Goal: Information Seeking & Learning: Learn about a topic

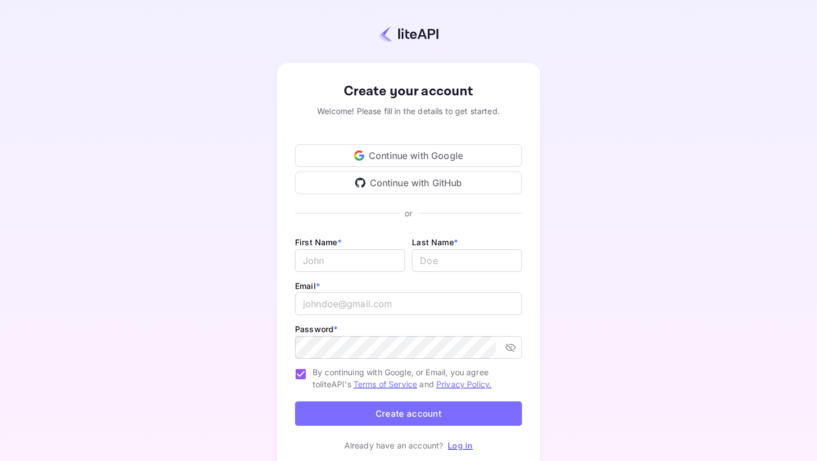
click at [388, 150] on div "Continue with Google" at bounding box center [408, 155] width 227 height 23
click at [455, 444] on link "Log in" at bounding box center [460, 445] width 25 height 10
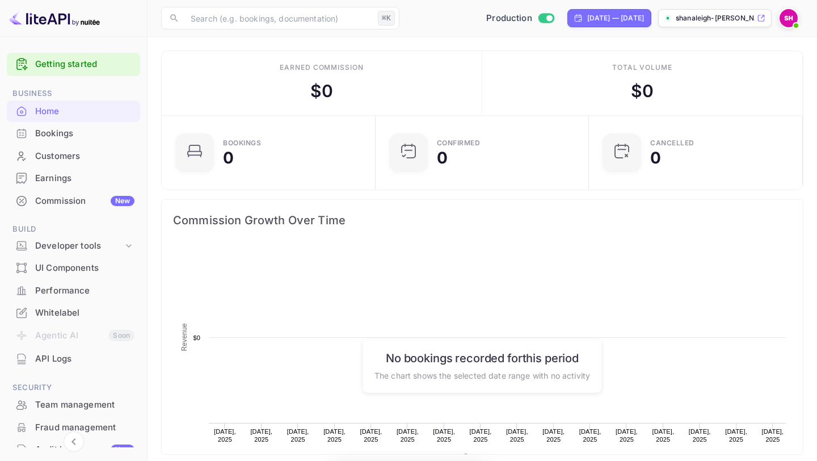
scroll to position [184, 207]
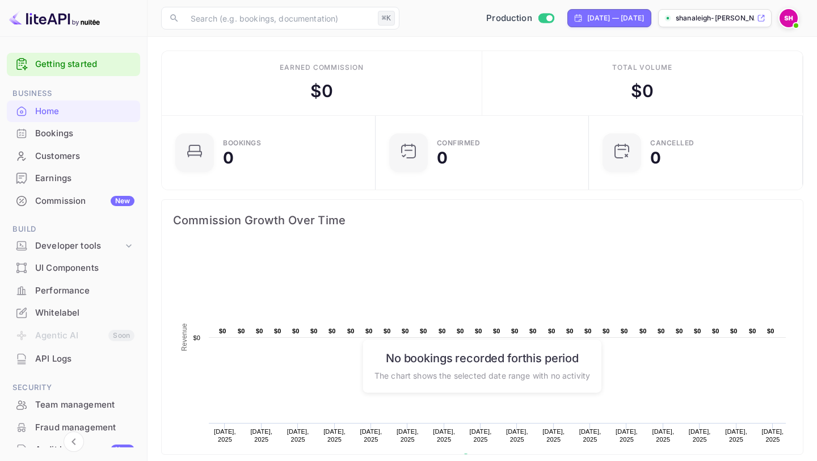
click at [78, 57] on div "Getting started" at bounding box center [73, 64] width 133 height 23
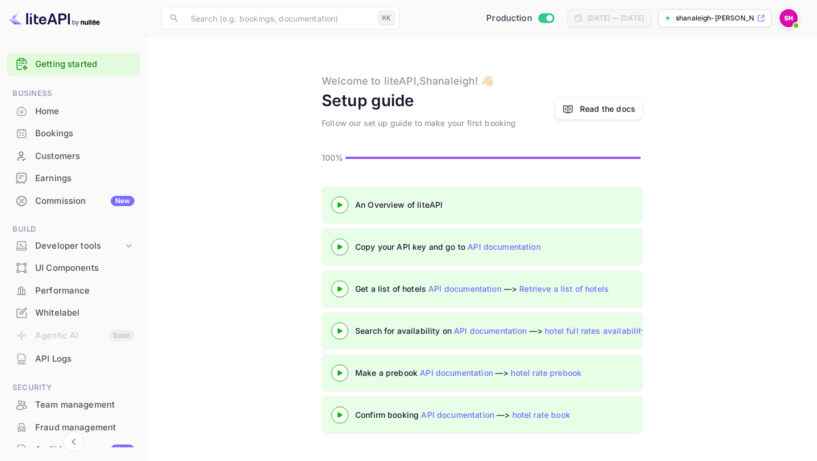
click at [578, 102] on link "Read the docs" at bounding box center [599, 109] width 88 height 22
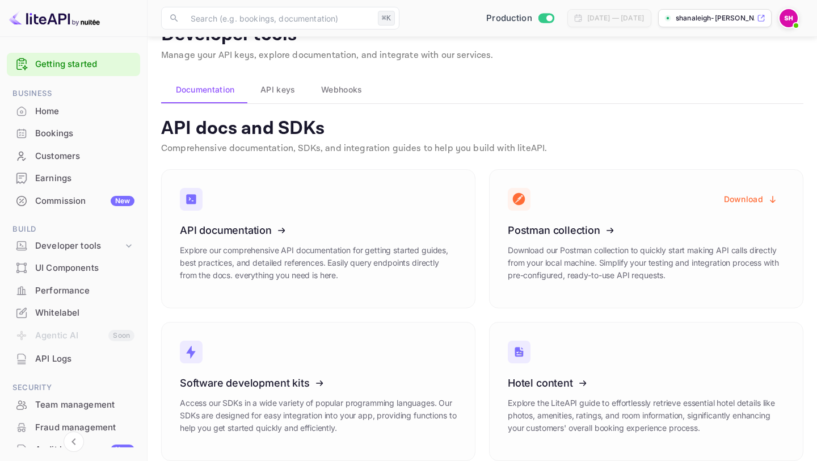
scroll to position [41, 0]
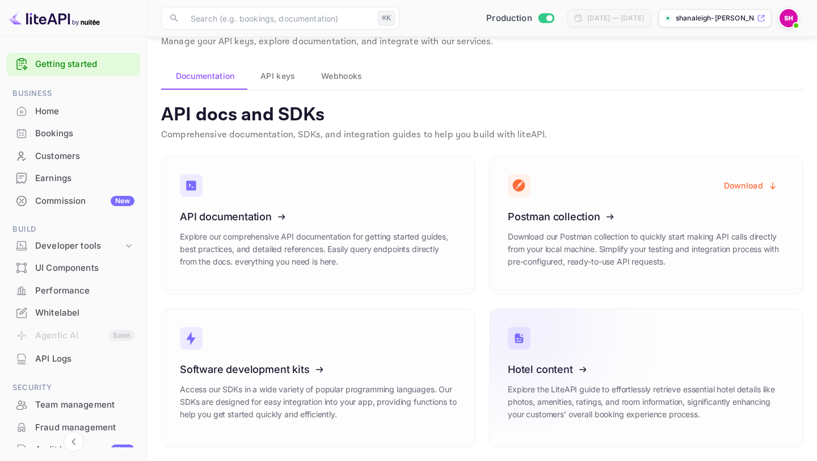
click at [560, 362] on icon at bounding box center [578, 367] width 176 height 117
click at [279, 72] on span "API keys" at bounding box center [277, 76] width 35 height 14
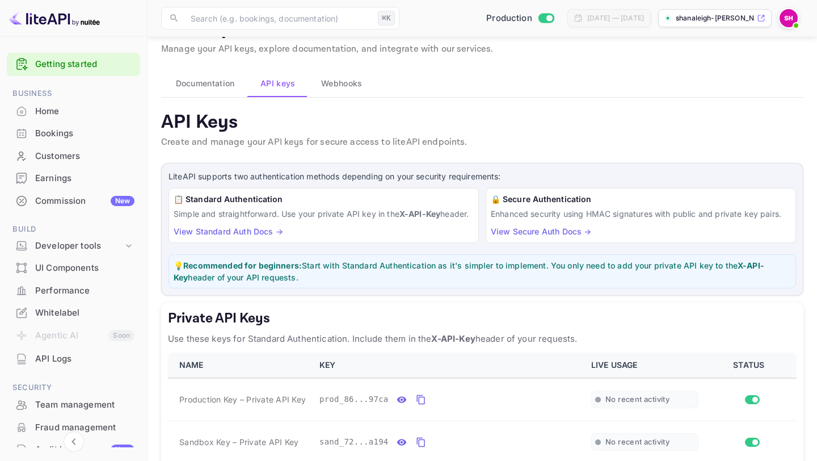
scroll to position [25, 0]
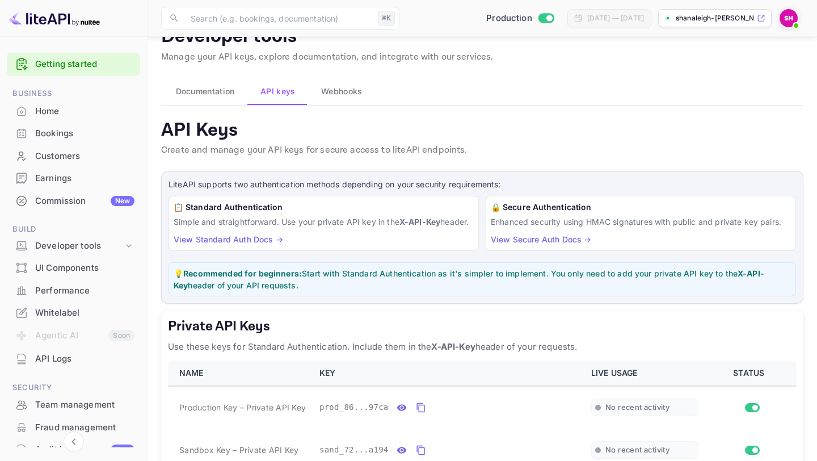
click at [246, 244] on link "View Standard Auth Docs →" at bounding box center [228, 239] width 109 height 10
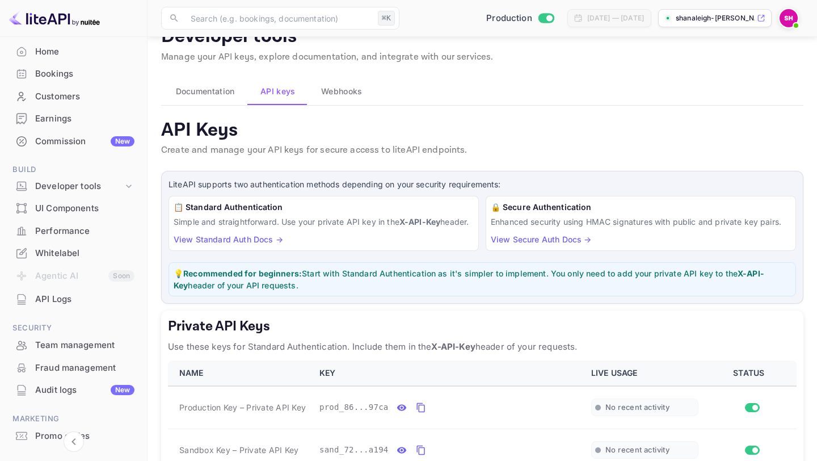
scroll to position [77, 0]
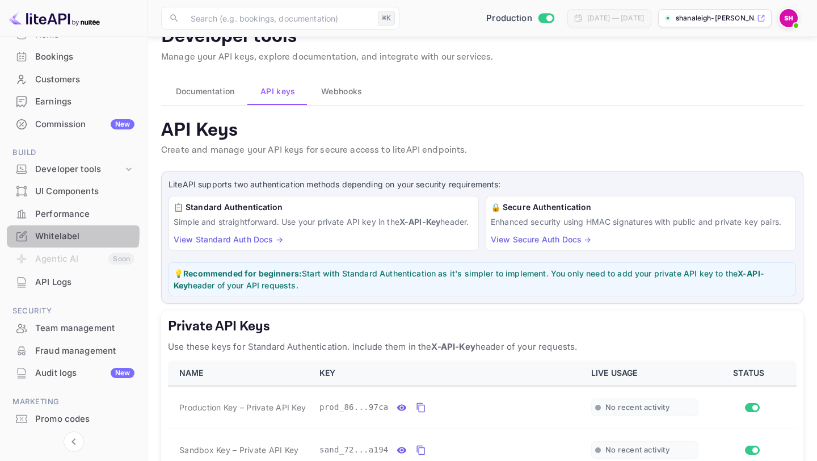
click at [50, 233] on div "Whitelabel" at bounding box center [84, 236] width 99 height 13
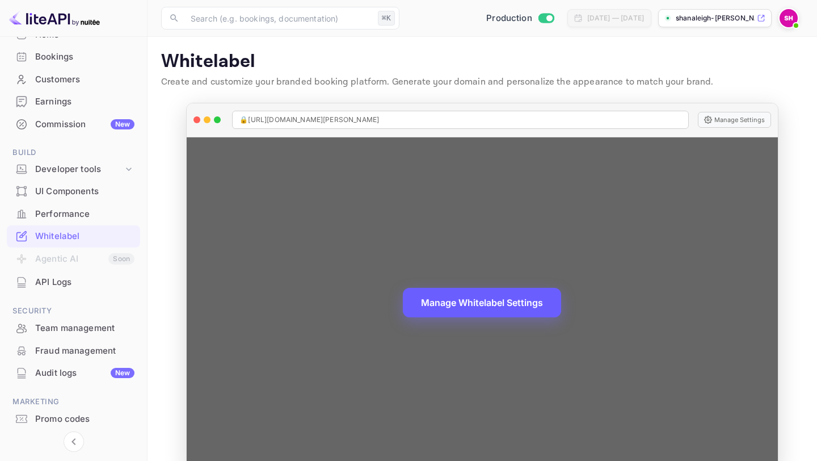
click at [474, 302] on button "Manage Whitelabel Settings" at bounding box center [482, 302] width 158 height 29
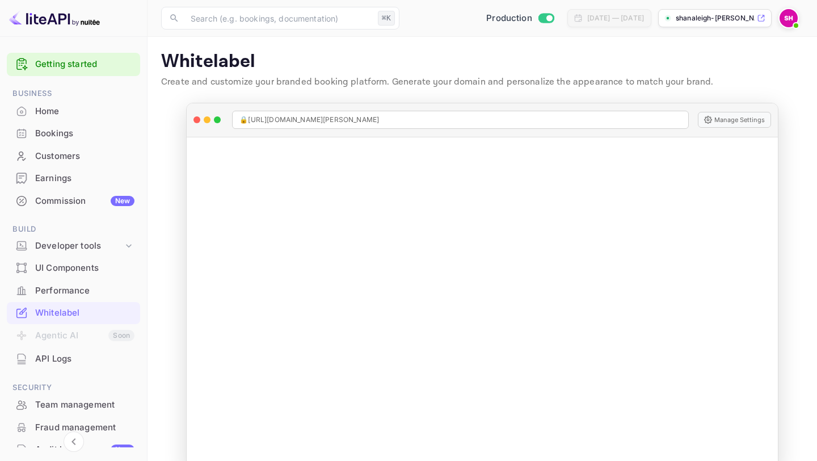
click at [71, 65] on link "Getting started" at bounding box center [84, 64] width 99 height 13
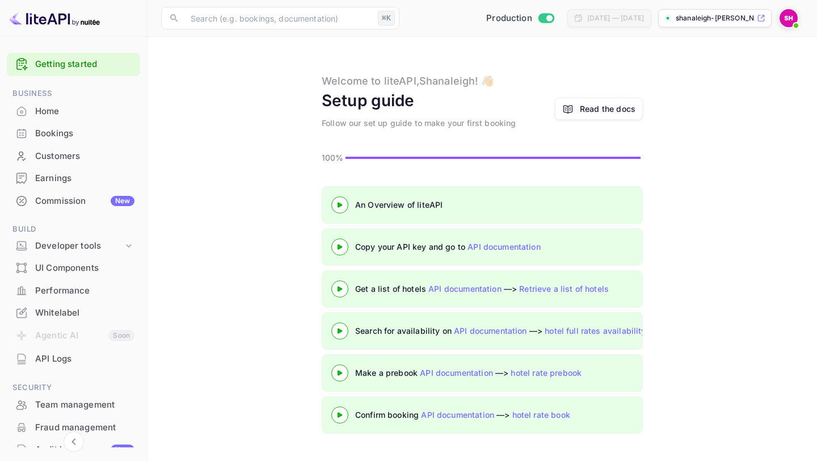
click at [339, 203] on 3 at bounding box center [340, 204] width 5 height 5
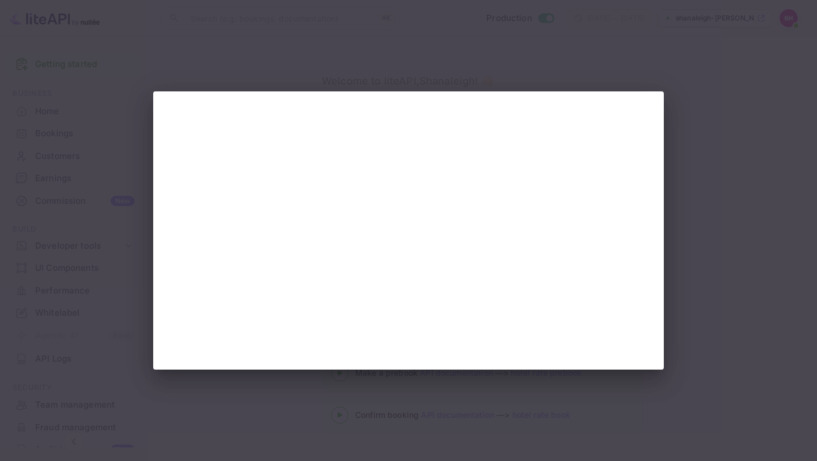
click at [374, 61] on div at bounding box center [408, 230] width 817 height 461
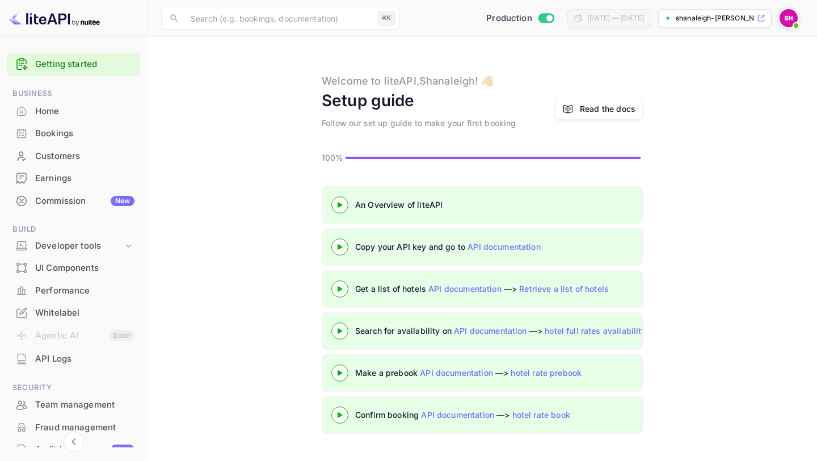
click at [339, 246] on 3 at bounding box center [340, 246] width 5 height 5
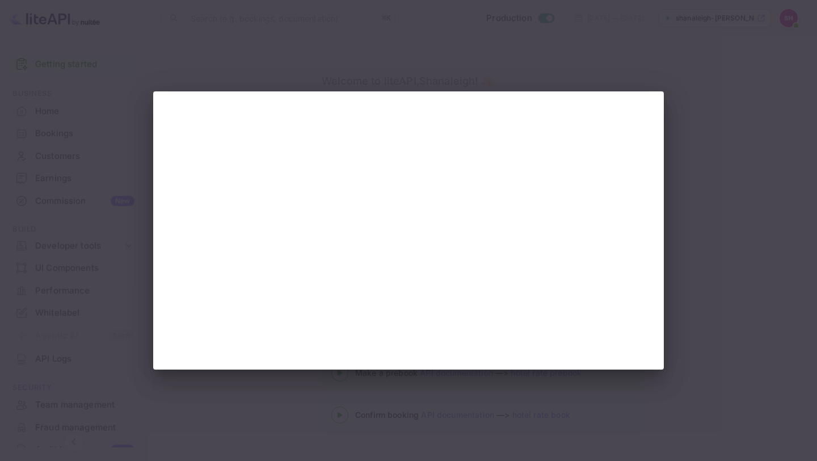
click at [230, 33] on div at bounding box center [408, 230] width 817 height 461
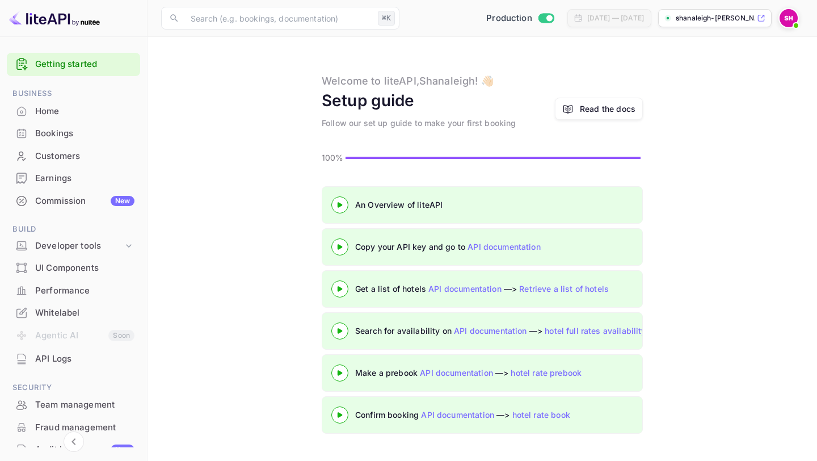
click at [340, 285] on div at bounding box center [340, 288] width 40 height 14
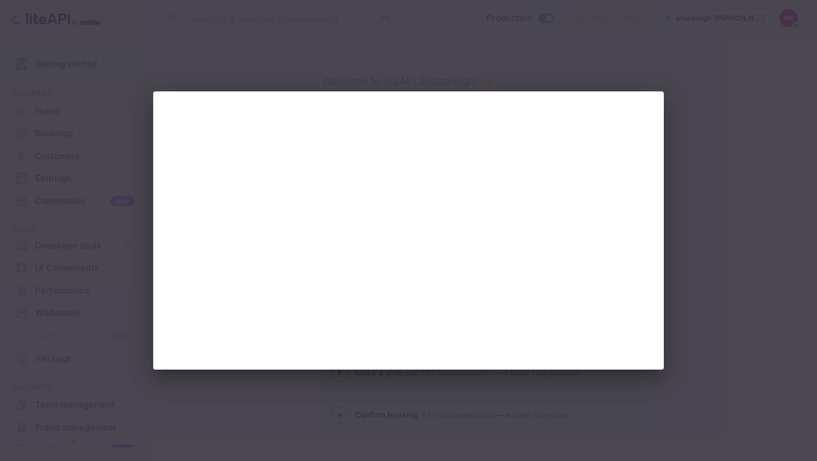
click at [366, 70] on div at bounding box center [408, 230] width 817 height 461
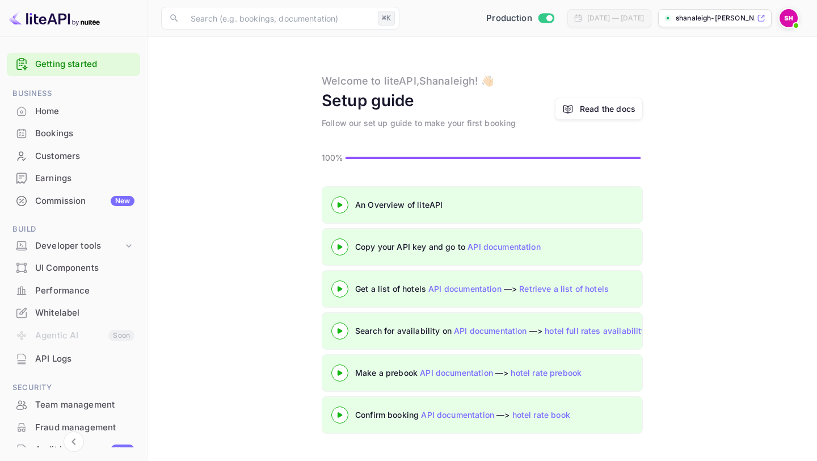
click at [57, 110] on div "Home" at bounding box center [84, 111] width 99 height 13
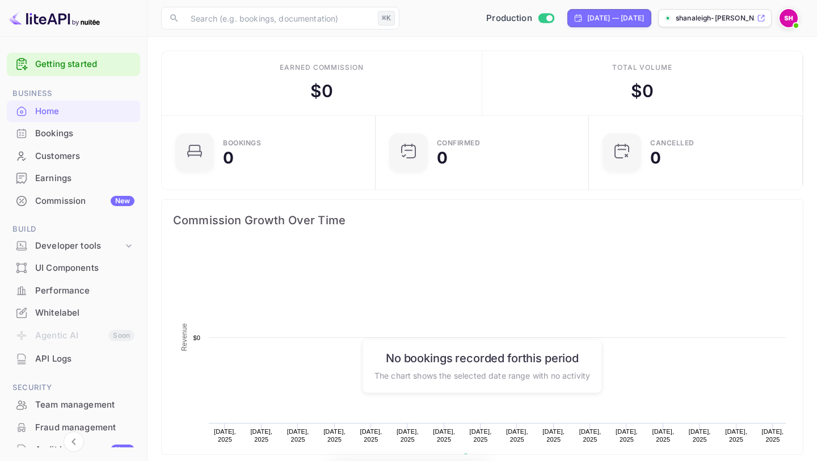
scroll to position [1, 1]
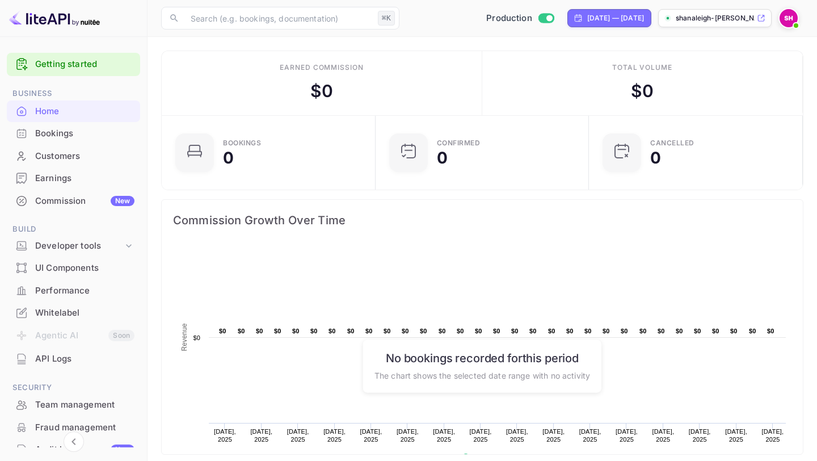
click at [761, 16] on icon at bounding box center [761, 18] width 9 height 8
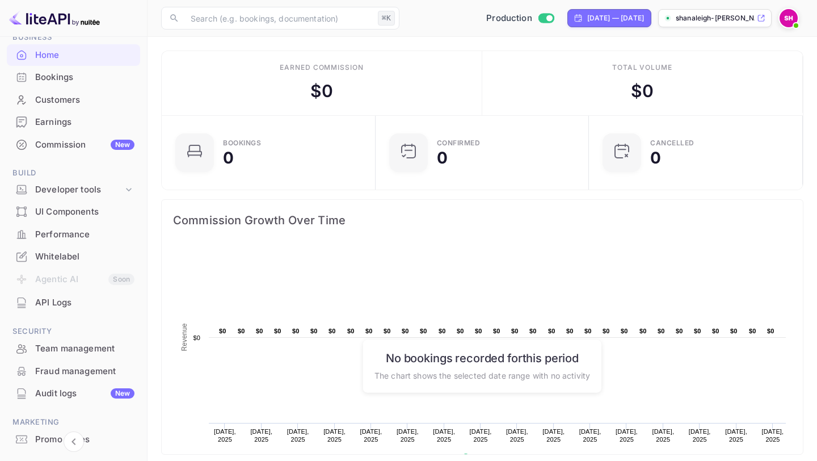
scroll to position [0, 0]
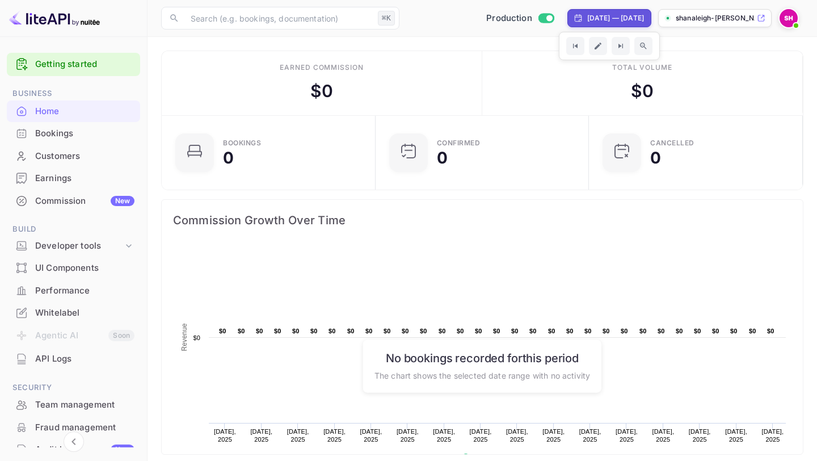
click at [754, 15] on p "shanaleigh-[PERSON_NAME]-nzr..." at bounding box center [715, 18] width 79 height 10
